Goal: Information Seeking & Learning: Understand process/instructions

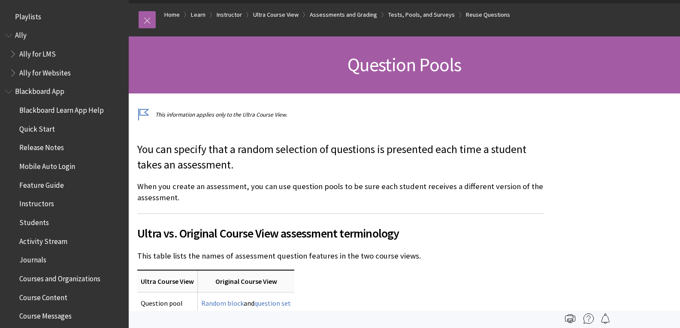
scroll to position [1462, 0]
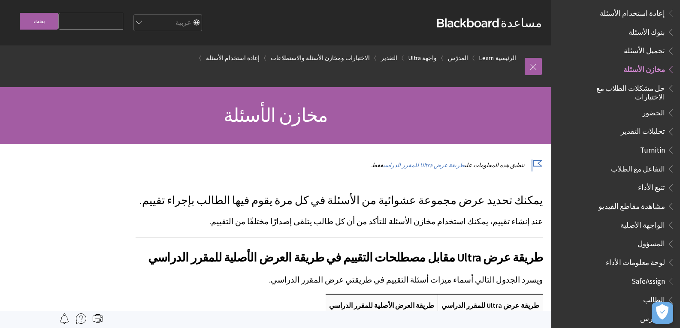
click at [651, 25] on span "بنوك الأسئلة" at bounding box center [646, 31] width 36 height 12
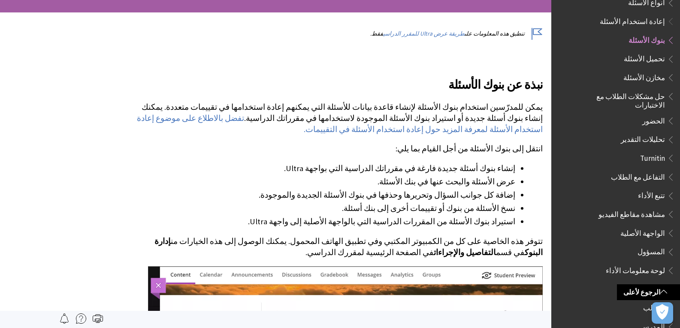
scroll to position [129, 0]
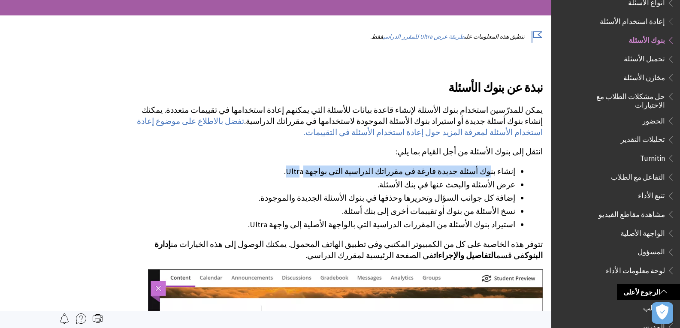
drag, startPoint x: 495, startPoint y: 161, endPoint x: 350, endPoint y: 156, distance: 145.1
click at [352, 166] on li "إنشاء بنوك أسئلة جديدة فارغة في مقرراتك الدراسية التي بواجهة Ultra." at bounding box center [326, 172] width 380 height 12
click at [350, 166] on li "إنشاء بنوك أسئلة جديدة فارغة في مقرراتك الدراسية التي بواجهة Ultra." at bounding box center [326, 172] width 380 height 12
drag, startPoint x: 459, startPoint y: 155, endPoint x: 364, endPoint y: 161, distance: 95.0
click at [364, 166] on li "إنشاء بنوك أسئلة جديدة فارغة في مقرراتك الدراسية التي بواجهة Ultra." at bounding box center [326, 172] width 380 height 12
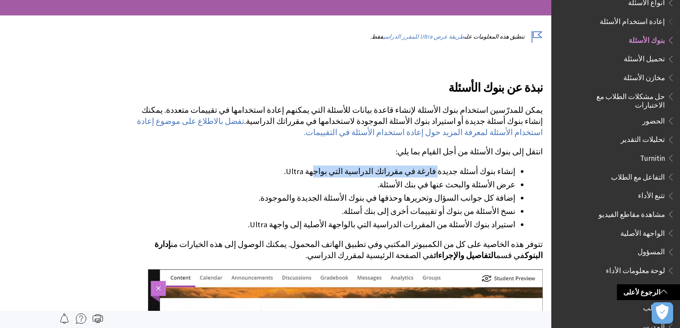
click at [363, 166] on li "إنشاء بنوك أسئلة جديدة فارغة في مقرراتك الدراسية التي بواجهة Ultra." at bounding box center [326, 172] width 380 height 12
drag, startPoint x: 438, startPoint y: 159, endPoint x: 318, endPoint y: 163, distance: 119.3
click at [318, 166] on li "إنشاء بنوك أسئلة جديدة فارغة في مقرراتك الدراسية التي بواجهة Ultra." at bounding box center [326, 172] width 380 height 12
click at [317, 166] on li "إنشاء بنوك أسئلة جديدة فارغة في مقرراتك الدراسية التي بواجهة Ultra." at bounding box center [326, 172] width 380 height 12
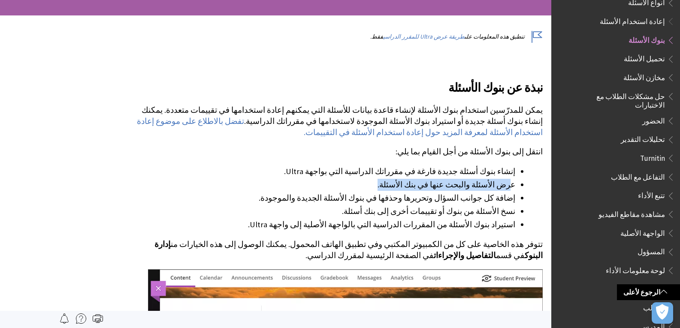
drag, startPoint x: 510, startPoint y: 171, endPoint x: 385, endPoint y: 170, distance: 124.8
click at [387, 179] on li "عرض الأسئلة والبحث عنها في بنك الأسئلة." at bounding box center [326, 185] width 380 height 12
click at [385, 179] on li "عرض الأسئلة والبحث عنها في بنك الأسئلة." at bounding box center [326, 185] width 380 height 12
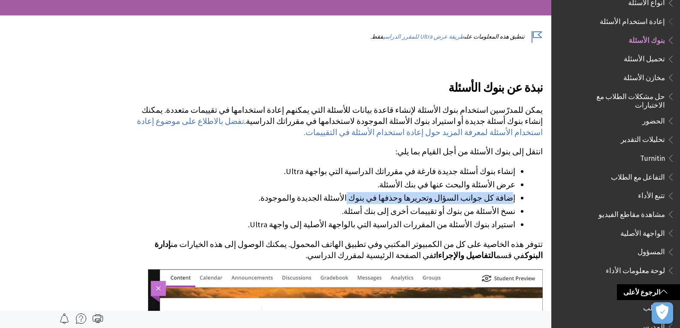
drag, startPoint x: 513, startPoint y: 185, endPoint x: 383, endPoint y: 183, distance: 130.0
click at [383, 192] on li "إضافة كل جوانب السؤال وتحريرها وحذفها في بنوك الأسئلة الجديدة والموجودة." at bounding box center [326, 198] width 380 height 12
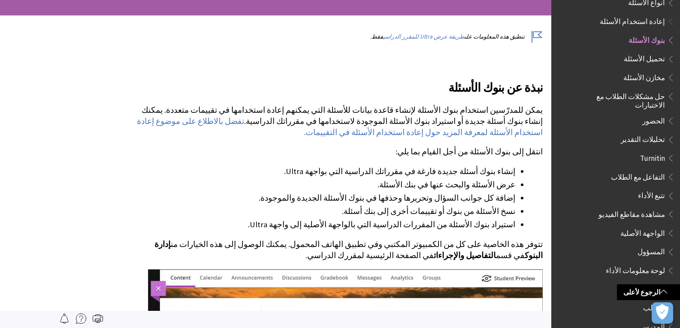
click at [381, 192] on li "إضافة كل جوانب السؤال وتحريرها وحذفها في بنوك الأسئلة الجديدة والموجودة." at bounding box center [326, 198] width 380 height 12
drag, startPoint x: 489, startPoint y: 189, endPoint x: 352, endPoint y: 178, distance: 136.8
click at [357, 180] on ul "إنشاء بنوك أسئلة جديدة فارغة في مقرراتك الدراسية التي بواجهة Ultra. عرض الأسئلة…" at bounding box center [339, 198] width 407 height 65
click at [352, 179] on li "عرض الأسئلة والبحث عنها في بنك الأسئلة." at bounding box center [326, 185] width 380 height 12
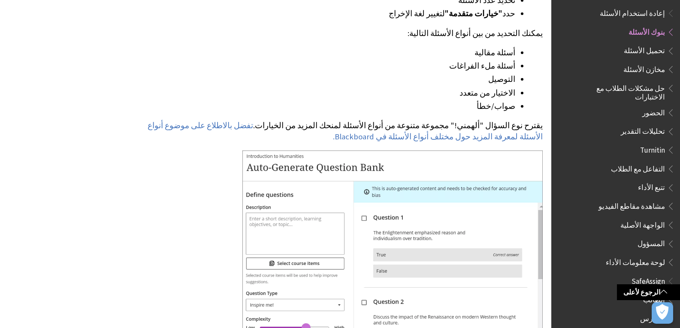
scroll to position [1802, 0]
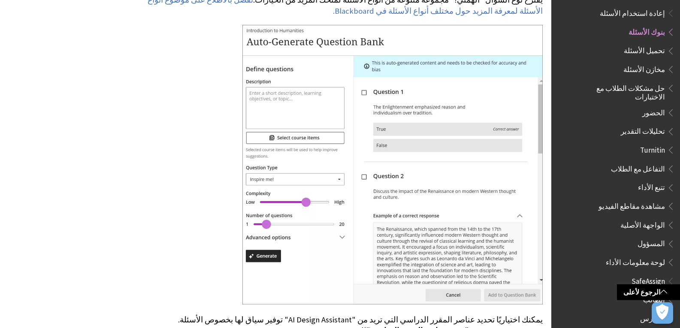
click at [479, 184] on img at bounding box center [392, 164] width 300 height 279
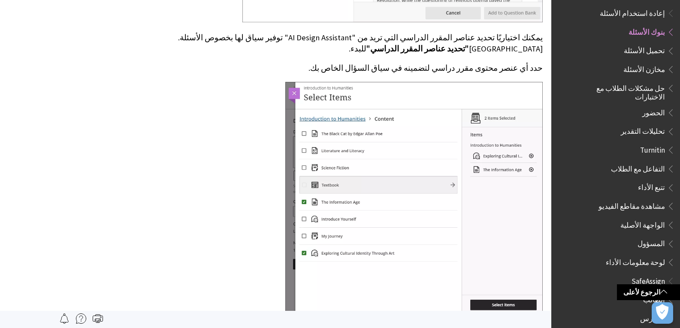
scroll to position [2016, 0]
